Goal: Transaction & Acquisition: Purchase product/service

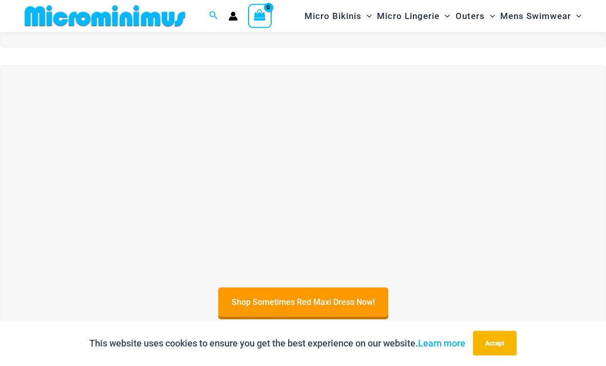
scroll to position [242, 0]
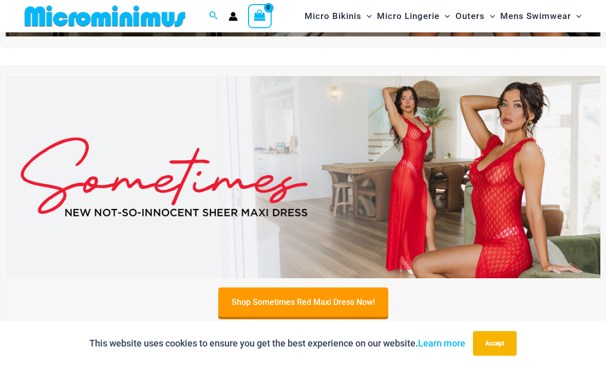
click at [495, 200] on img at bounding box center [303, 177] width 595 height 202
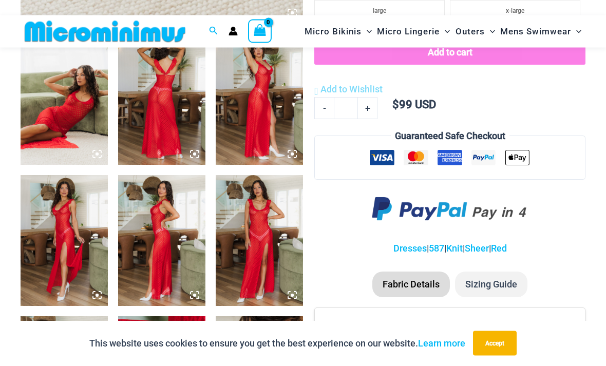
scroll to position [463, 0]
click at [242, 249] on img at bounding box center [259, 240] width 87 height 131
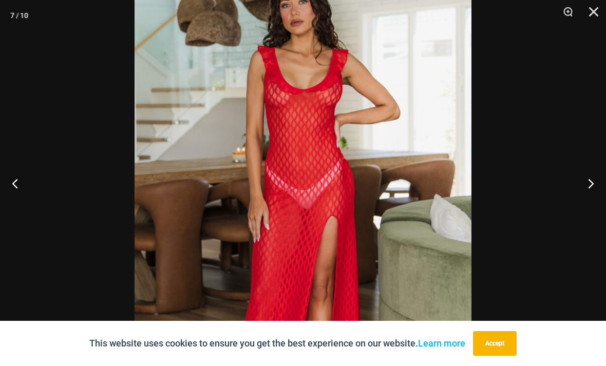
click at [587, 203] on button "Next" at bounding box center [587, 183] width 39 height 51
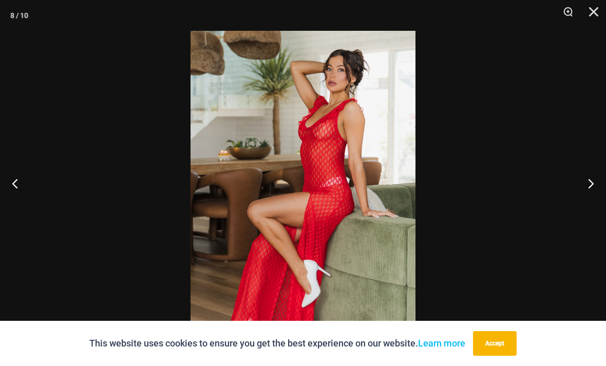
click at [588, 204] on button "Next" at bounding box center [587, 183] width 39 height 51
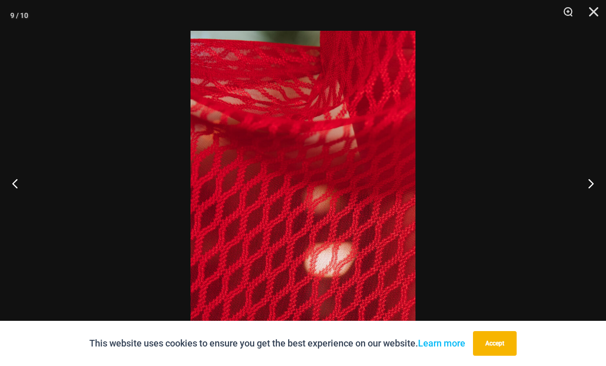
click at [586, 204] on button "Next" at bounding box center [587, 183] width 39 height 51
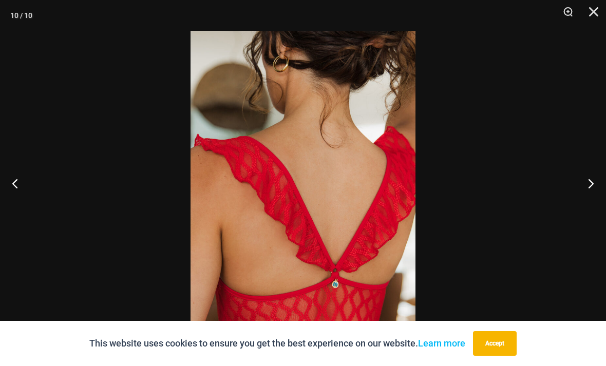
click at [581, 209] on button "Next" at bounding box center [587, 183] width 39 height 51
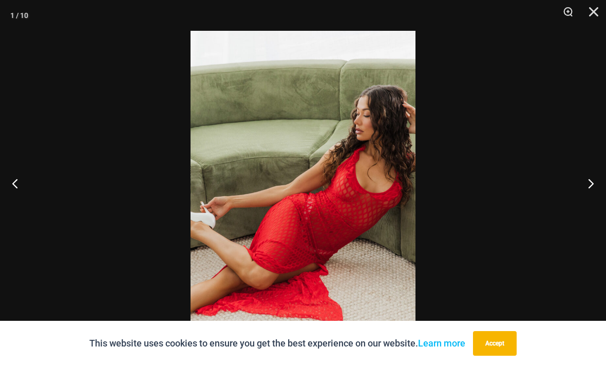
click at [583, 207] on button "Next" at bounding box center [587, 183] width 39 height 51
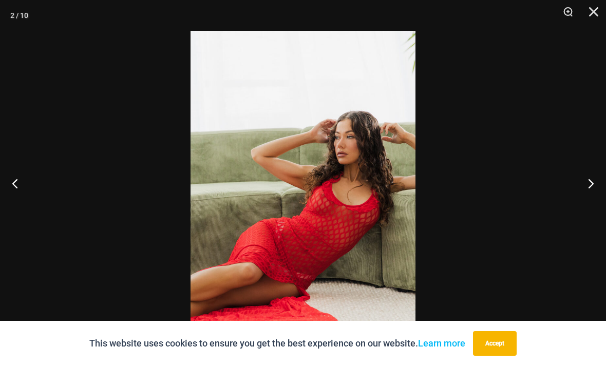
click at [586, 208] on button "Next" at bounding box center [587, 183] width 39 height 51
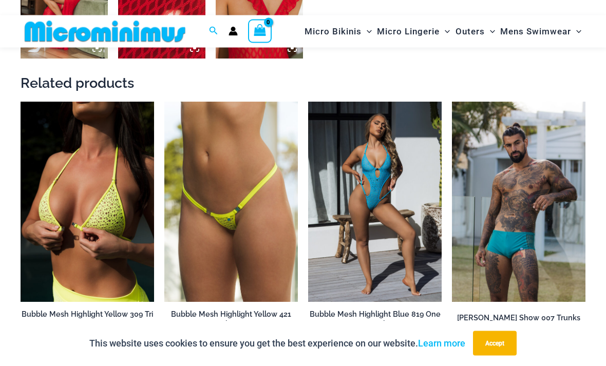
scroll to position [852, 0]
click at [21, 102] on img at bounding box center [21, 102] width 0 height 0
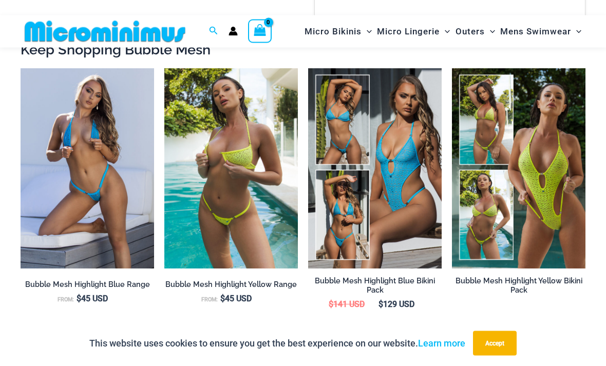
scroll to position [828, 0]
click at [308, 68] on img at bounding box center [308, 68] width 0 height 0
